Goal: Information Seeking & Learning: Compare options

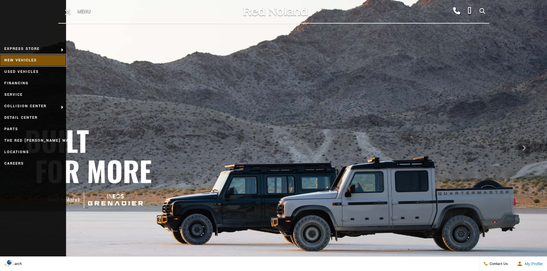
click at [24, 60] on link "New Vehicles" at bounding box center [33, 60] width 66 height 11
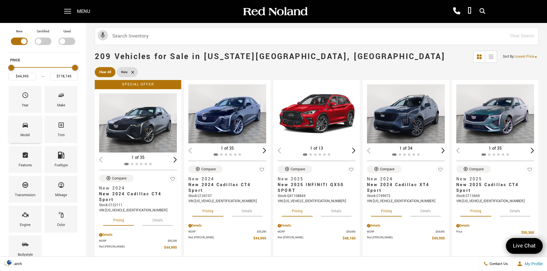
click at [25, 131] on span "Model" at bounding box center [25, 126] width 7 height 12
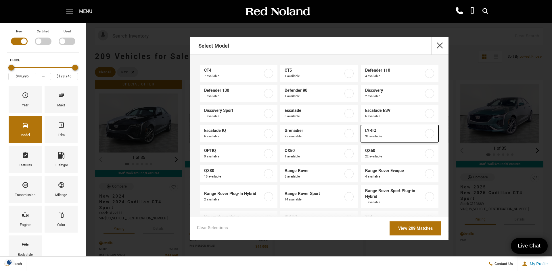
click at [425, 134] on label at bounding box center [429, 133] width 9 height 9
type input "$62,757"
type input "$91,110"
checkbox input "true"
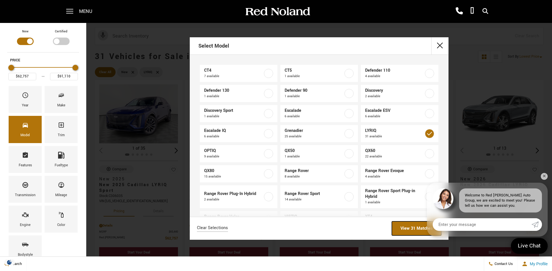
click at [418, 229] on link "View 31 Matches" at bounding box center [416, 229] width 49 height 14
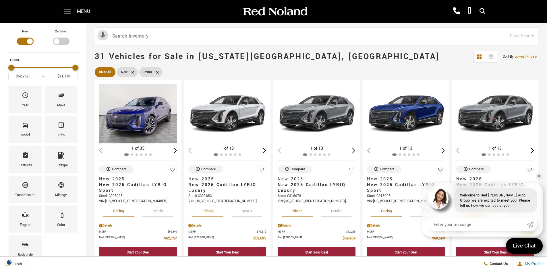
click at [533, 57] on span "Lowest Price" at bounding box center [525, 56] width 20 height 5
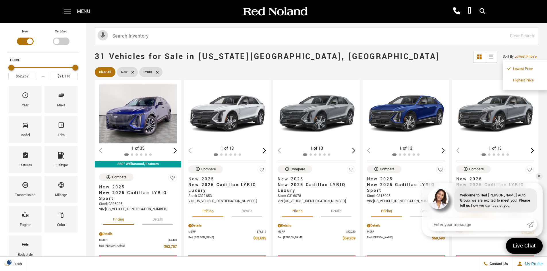
click at [523, 80] on li "Highest Price" at bounding box center [526, 80] width 37 height 11
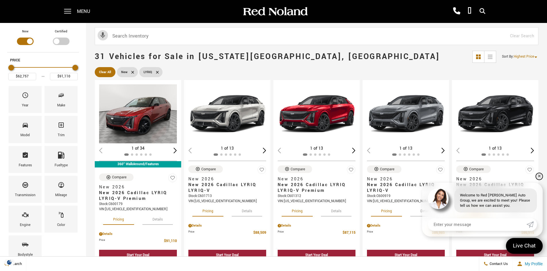
click at [539, 177] on link "✕" at bounding box center [539, 176] width 7 height 7
